Goal: Task Accomplishment & Management: Manage account settings

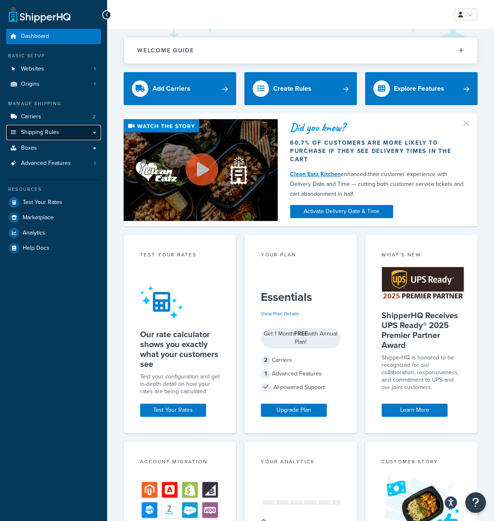
click at [49, 132] on span "Shipping Rules" at bounding box center [40, 132] width 38 height 7
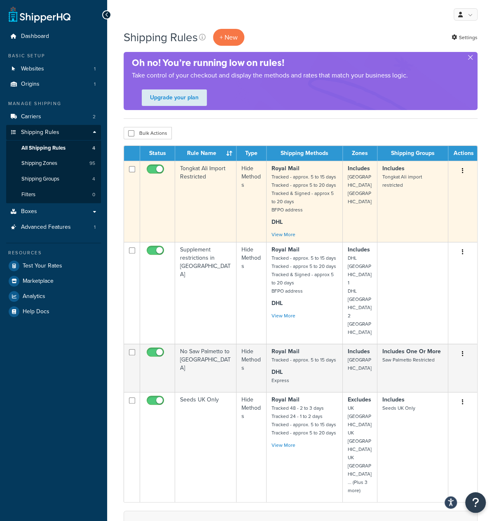
click at [365, 194] on td "Includes Slovenia Iceland" at bounding box center [360, 201] width 35 height 81
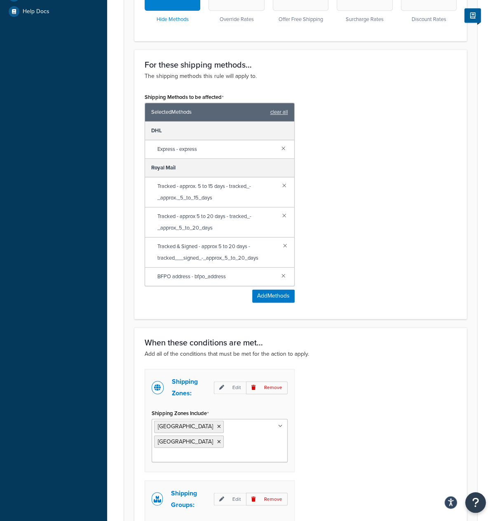
scroll to position [386, 0]
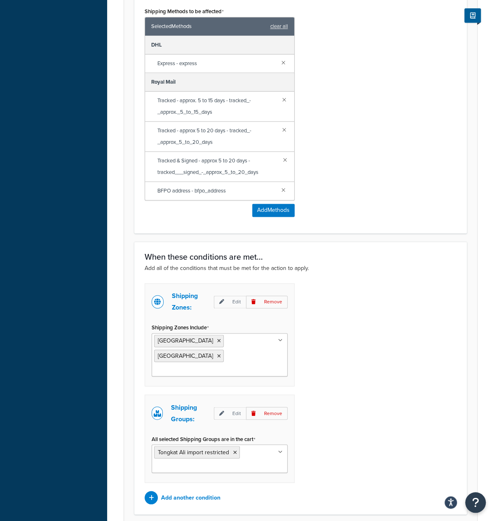
click at [266, 347] on ul "[GEOGRAPHIC_DATA] [GEOGRAPHIC_DATA]" at bounding box center [220, 354] width 136 height 43
type input "[GEOGRAPHIC_DATA]"
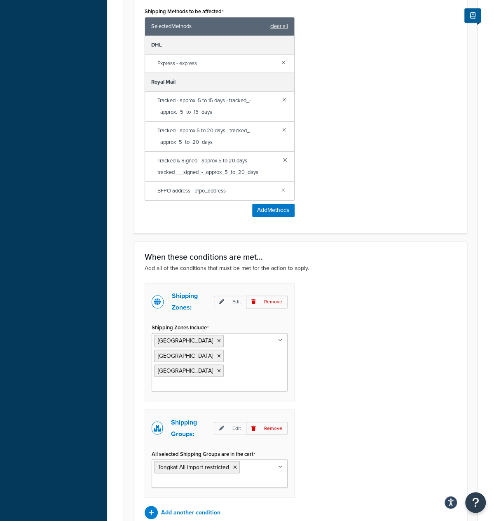
click at [377, 421] on div "Shipping Zones: Edit Remove Shipping Zones Include [GEOGRAPHIC_DATA] [GEOGRAPHI…" at bounding box center [301, 401] width 324 height 236
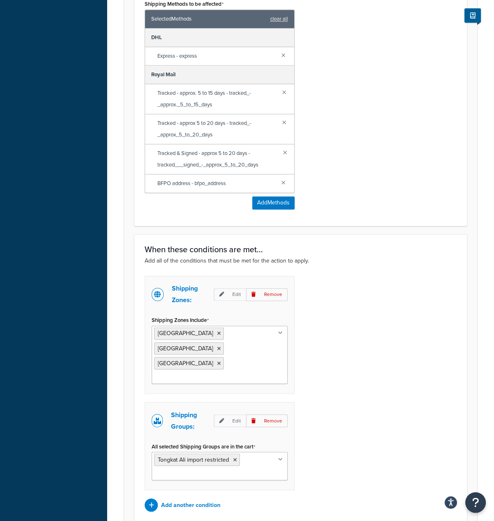
scroll to position [437, 0]
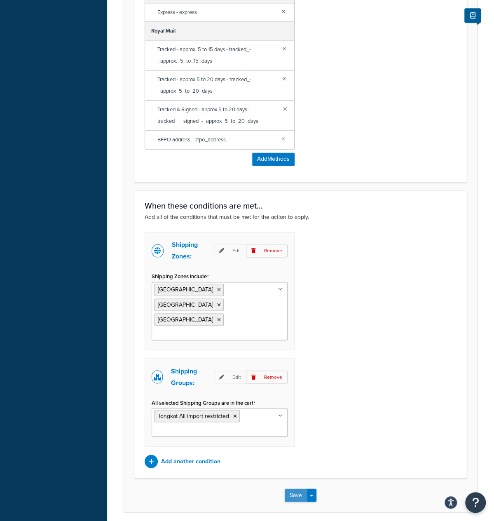
click at [298, 489] on button "Save" at bounding box center [296, 495] width 22 height 13
